Goal: Task Accomplishment & Management: Manage account settings

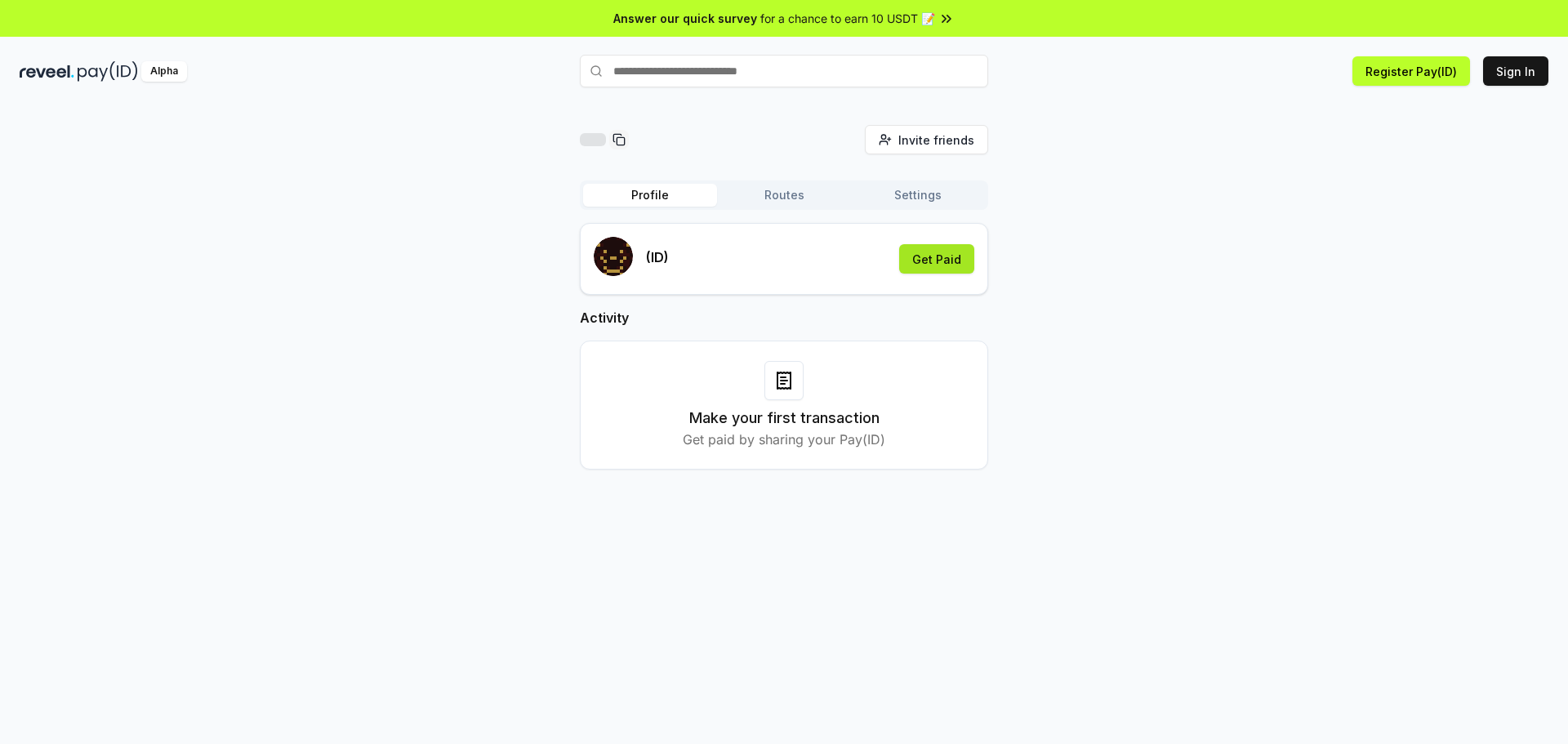
click at [955, 264] on button "Get Paid" at bounding box center [936, 259] width 75 height 29
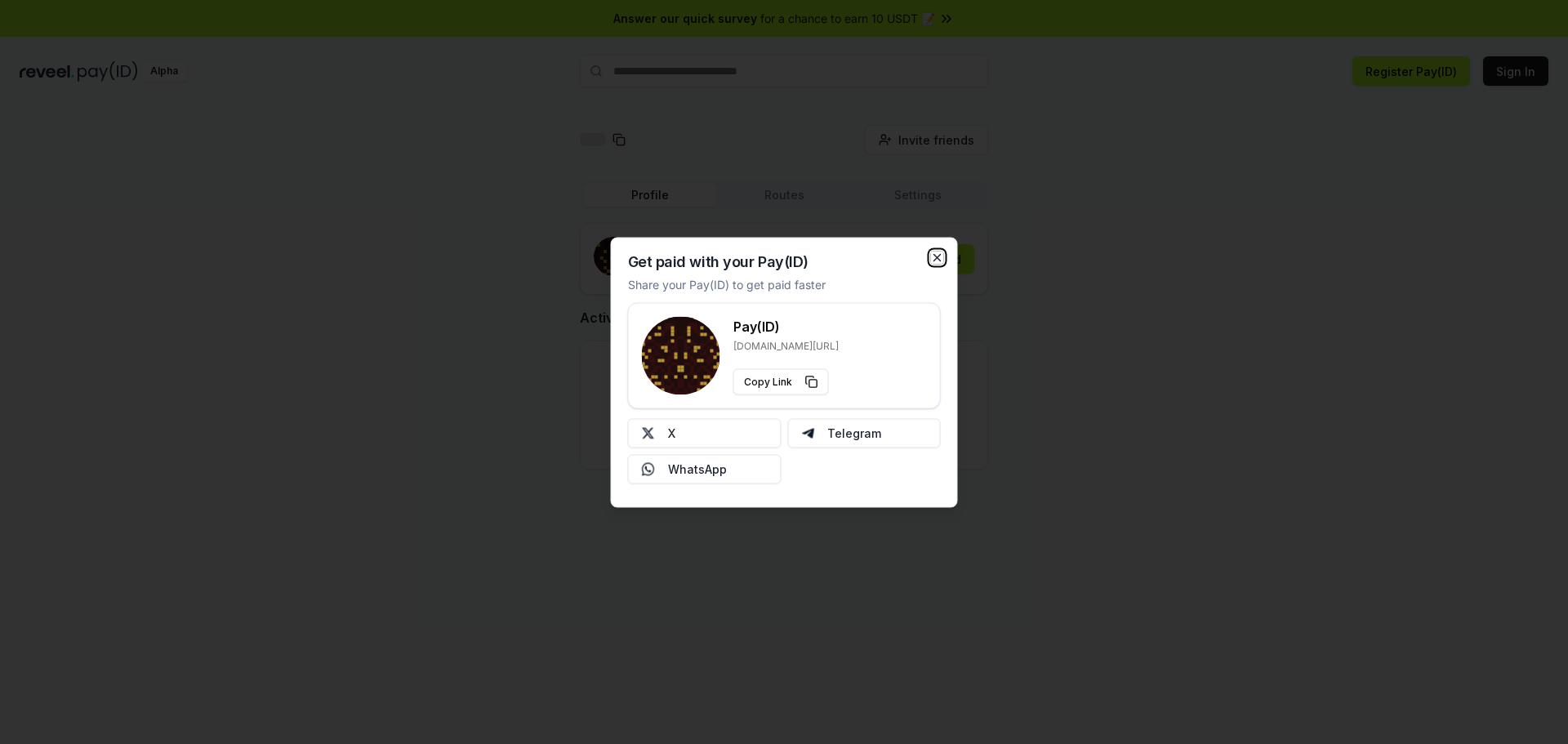
click at [938, 254] on icon "button" at bounding box center [937, 256] width 13 height 13
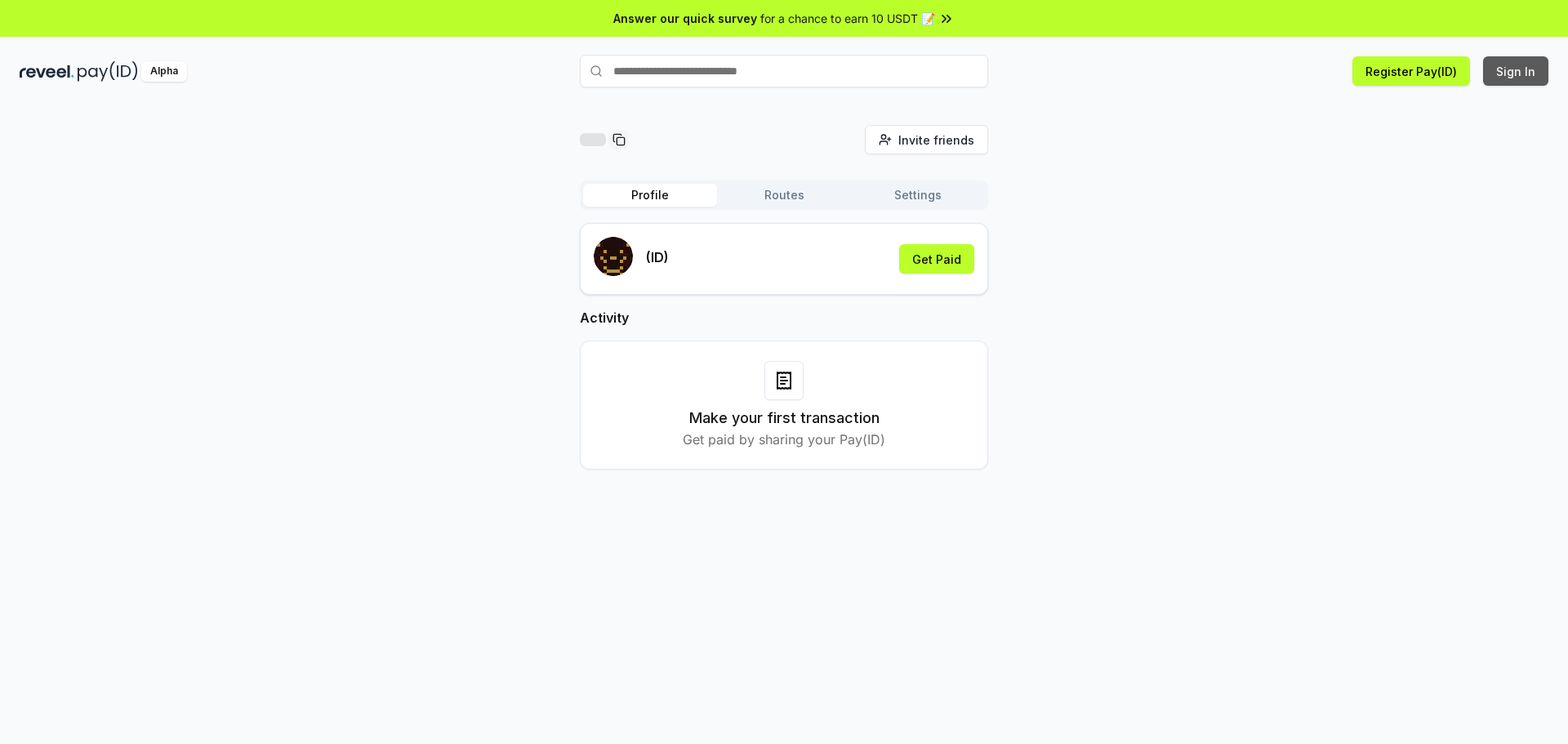
click at [1527, 74] on button "Sign In" at bounding box center [1516, 71] width 65 height 29
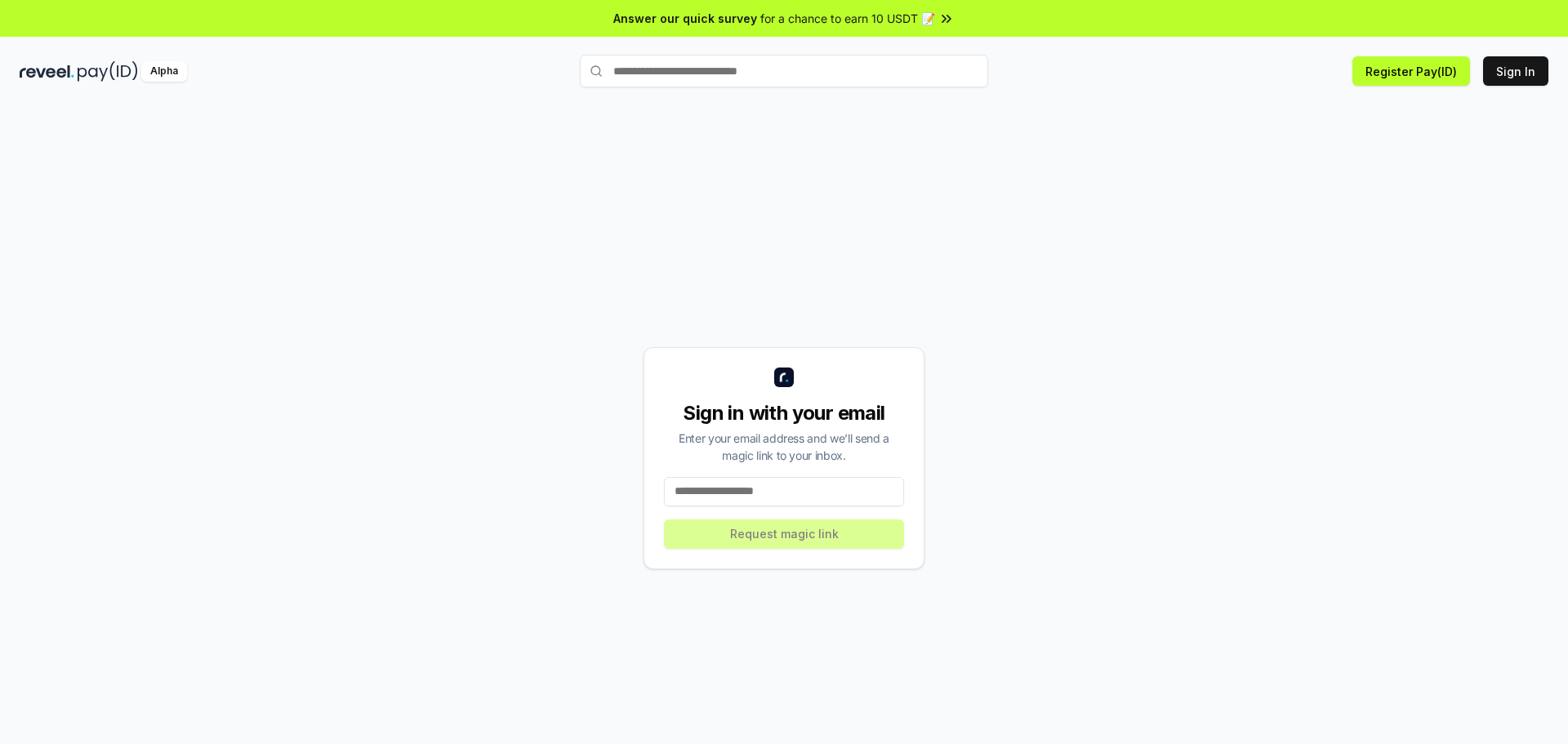
click at [777, 487] on input at bounding box center [784, 491] width 240 height 29
type input "**********"
click at [785, 527] on button "Request magic link" at bounding box center [784, 534] width 240 height 29
